Goal: Task Accomplishment & Management: Complete application form

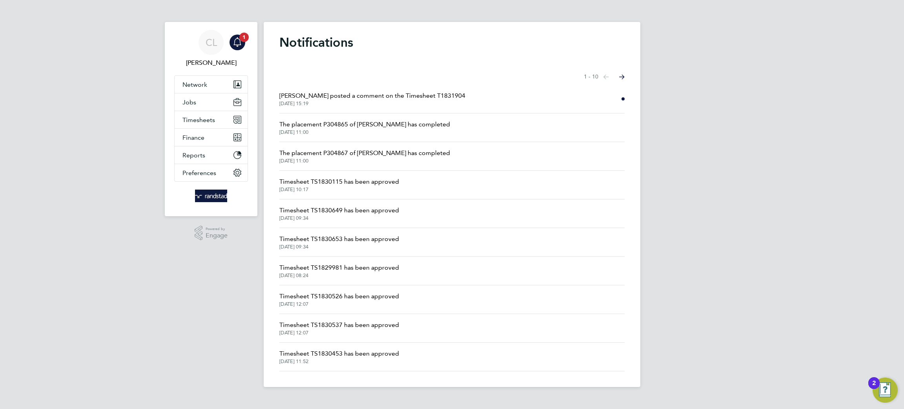
click at [341, 95] on span "[PERSON_NAME] posted a comment on the Timesheet T1831904" at bounding box center [372, 95] width 186 height 9
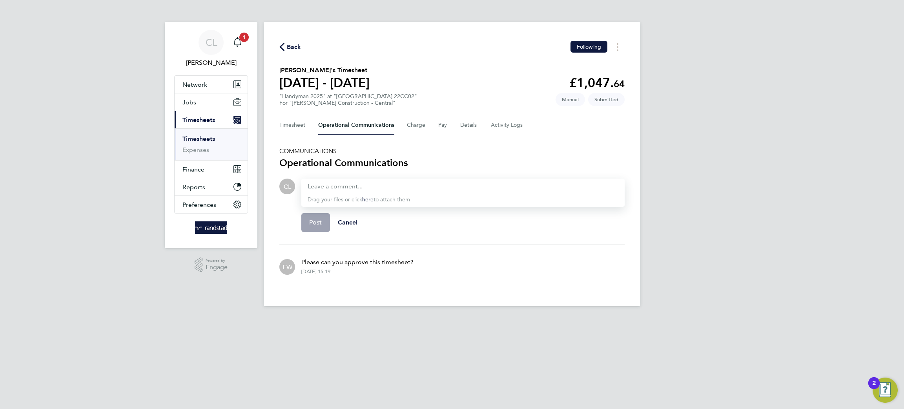
click at [283, 50] on icon "button" at bounding box center [281, 47] width 5 height 8
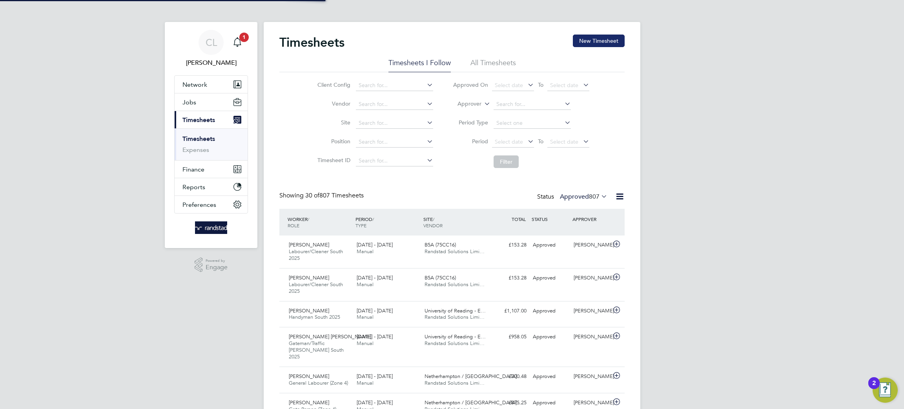
click at [616, 40] on button "New Timesheet" at bounding box center [599, 41] width 52 height 13
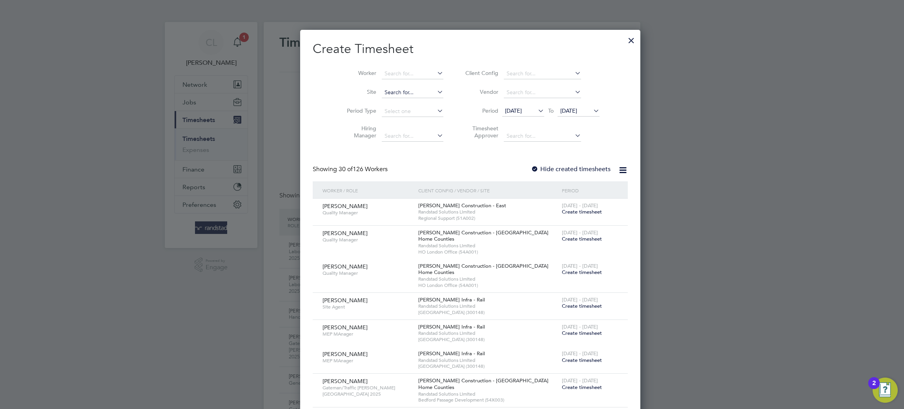
click at [382, 91] on input at bounding box center [413, 92] width 62 height 11
click at [384, 99] on li "[PERSON_NAME] , [GEOGRAPHIC_DATA]" at bounding box center [413, 103] width 101 height 11
type input "[PERSON_NAME], [GEOGRAPHIC_DATA]"
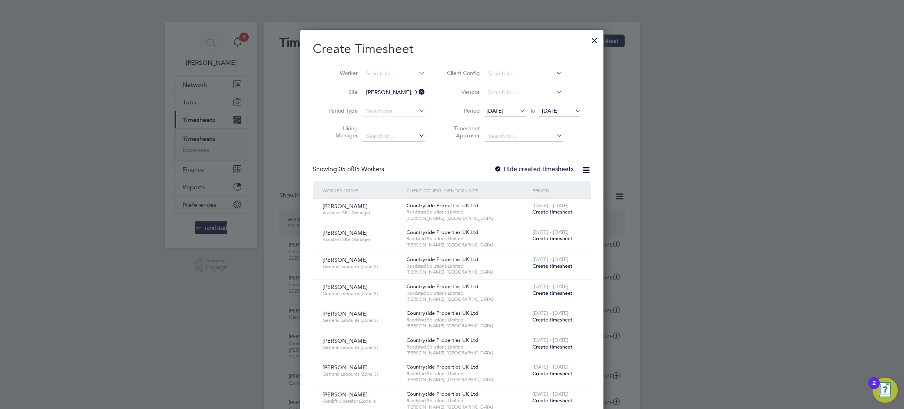
click at [505, 172] on label "Hide created timesheets" at bounding box center [534, 169] width 80 height 8
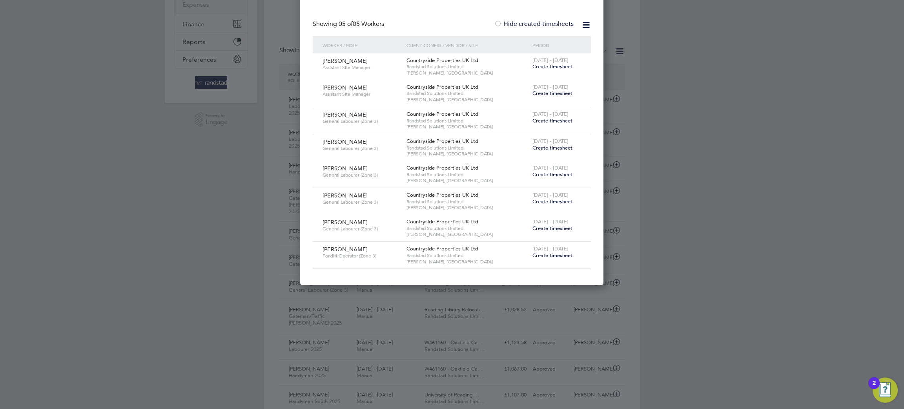
click at [502, 24] on div at bounding box center [498, 24] width 8 height 8
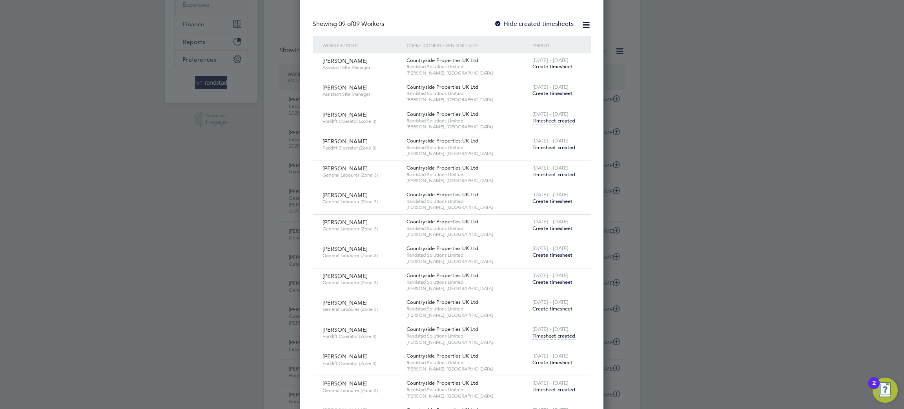
click at [544, 147] on span "Timesheet created" at bounding box center [554, 147] width 43 height 7
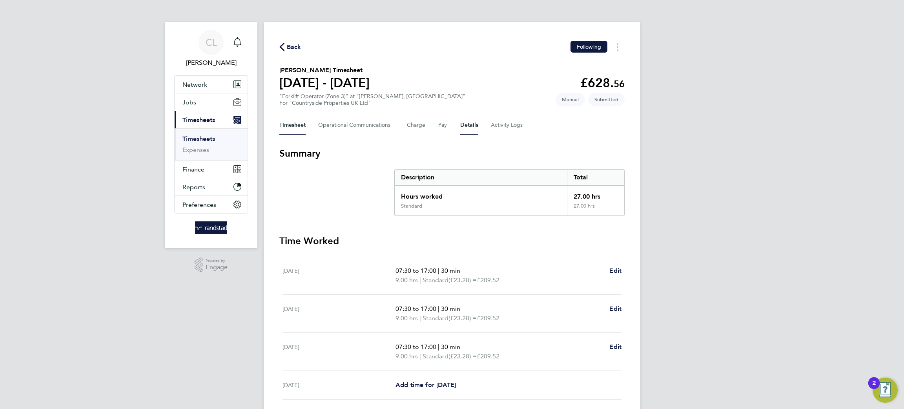
click at [473, 128] on button "Details" at bounding box center [469, 125] width 18 height 19
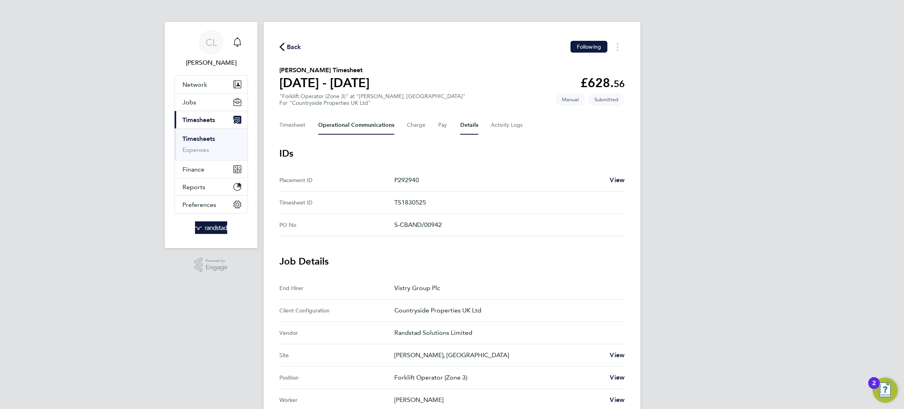
click at [354, 119] on Communications-tab "Operational Communications" at bounding box center [356, 125] width 76 height 19
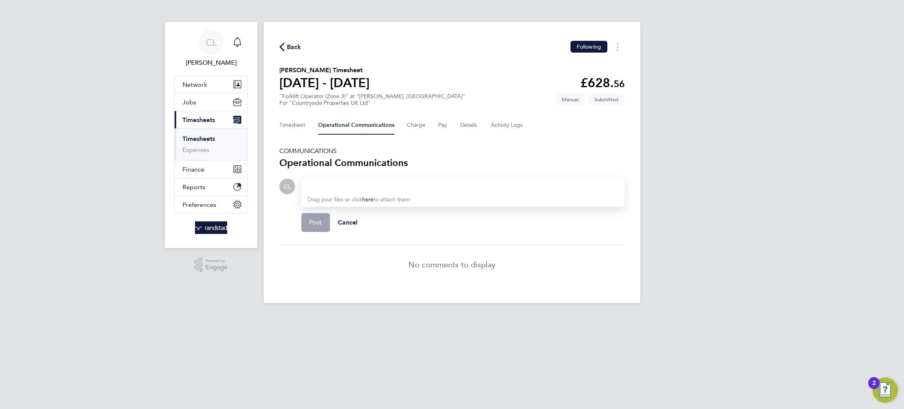
click at [293, 46] on span "Back" at bounding box center [294, 46] width 15 height 9
